Goal: Answer question/provide support

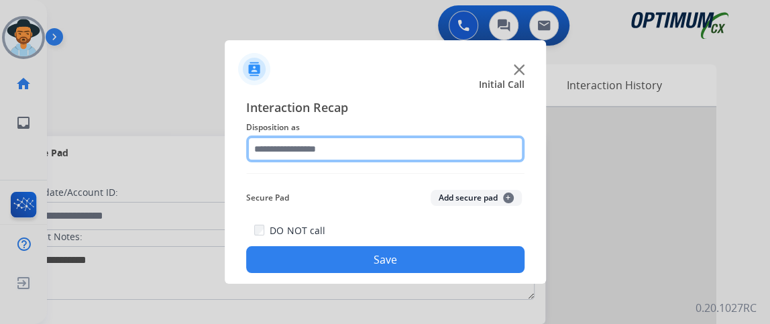
click at [445, 149] on input "text" at bounding box center [385, 148] width 278 height 27
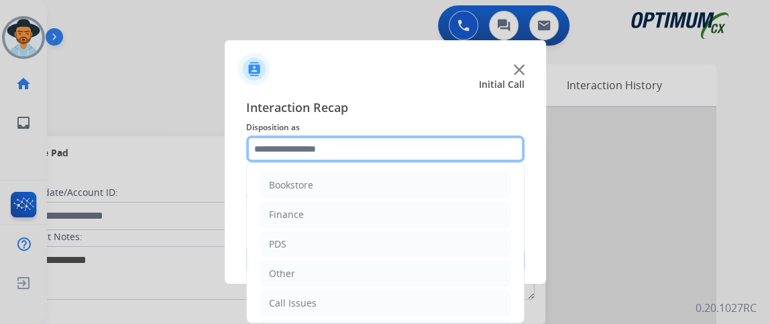
scroll to position [88, 0]
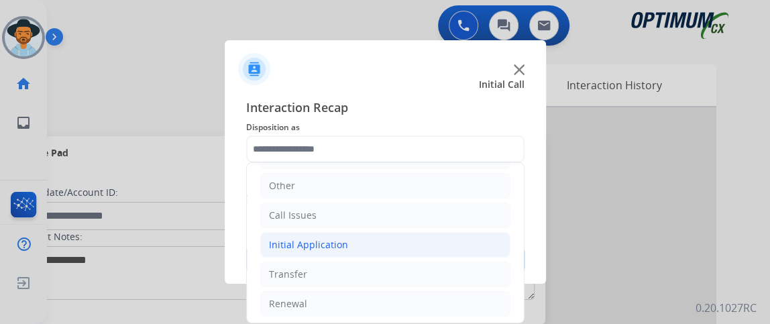
click at [451, 232] on li "Initial Application" at bounding box center [385, 244] width 250 height 25
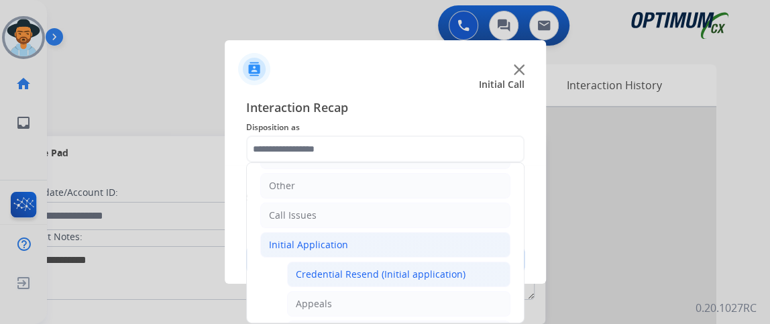
click at [454, 262] on li "Credential Resend (Initial application)" at bounding box center [398, 274] width 223 height 25
type input "**********"
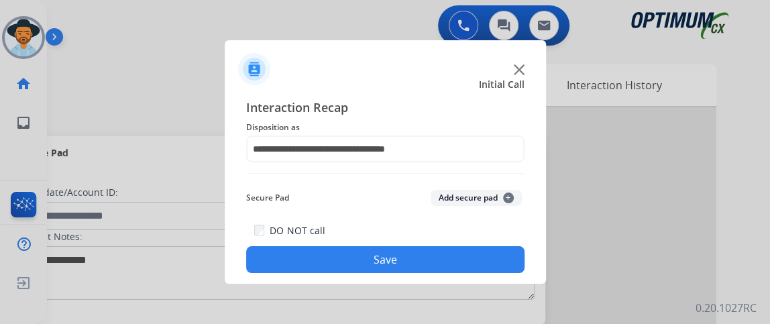
click at [453, 262] on button "Save" at bounding box center [385, 259] width 278 height 27
